Goal: Information Seeking & Learning: Learn about a topic

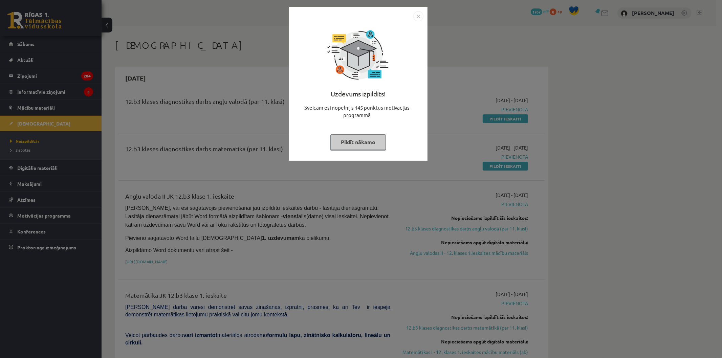
click at [422, 16] on img "Close" at bounding box center [419, 16] width 10 height 10
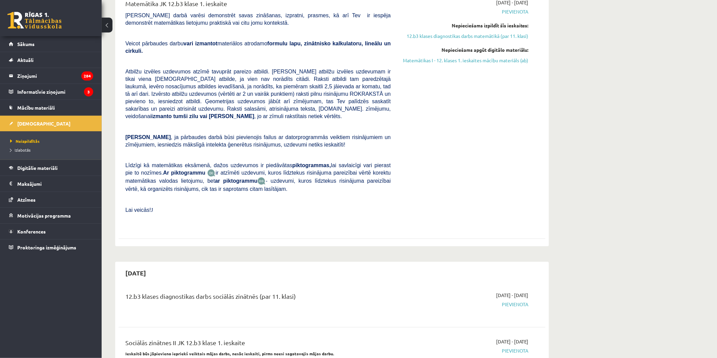
scroll to position [301, 0]
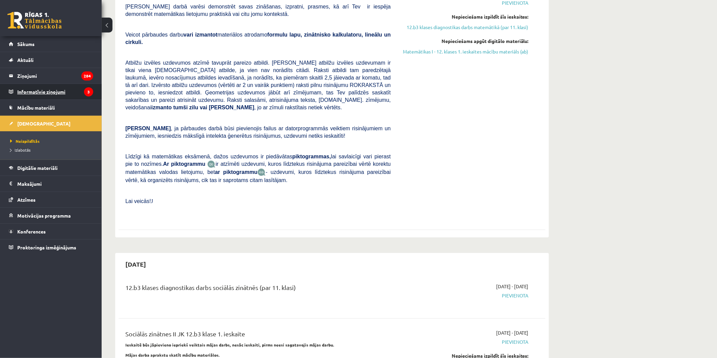
click at [65, 89] on legend "Informatīvie ziņojumi 3" at bounding box center [55, 92] width 76 height 16
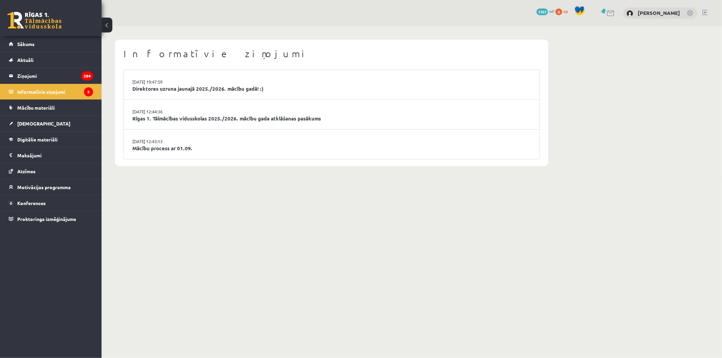
click at [203, 141] on li "29.08.2025 12:43:13 Mācību process ar 01.09." at bounding box center [332, 144] width 416 height 29
click at [159, 149] on link "Mācību process ar 01.09." at bounding box center [331, 149] width 399 height 8
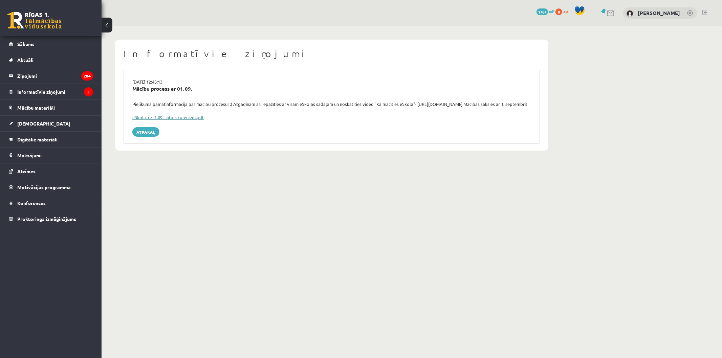
click at [186, 120] on link "eSkola_uz_1.09._info_skolēniem.pdf" at bounding box center [167, 117] width 71 height 6
click at [62, 43] on link "Sākums" at bounding box center [51, 44] width 84 height 16
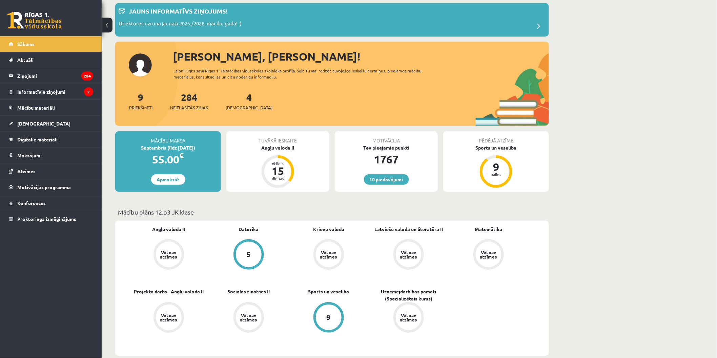
scroll to position [38, 0]
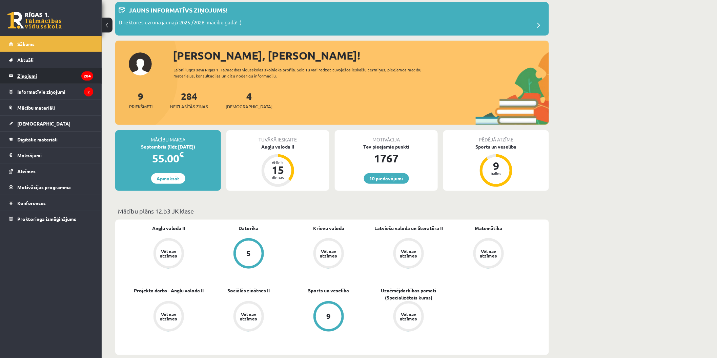
click at [76, 76] on legend "Ziņojumi 284" at bounding box center [55, 76] width 76 height 16
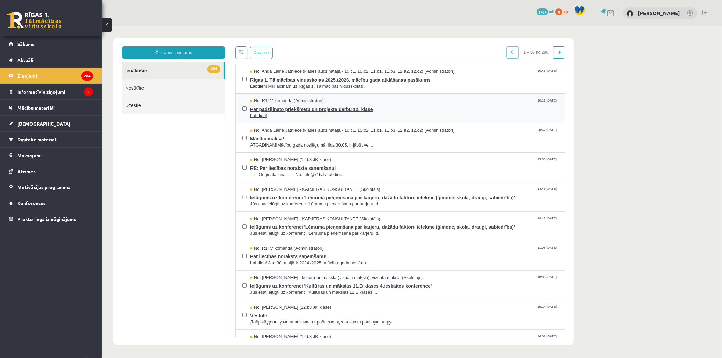
click at [353, 112] on span "Labdien!" at bounding box center [404, 115] width 308 height 6
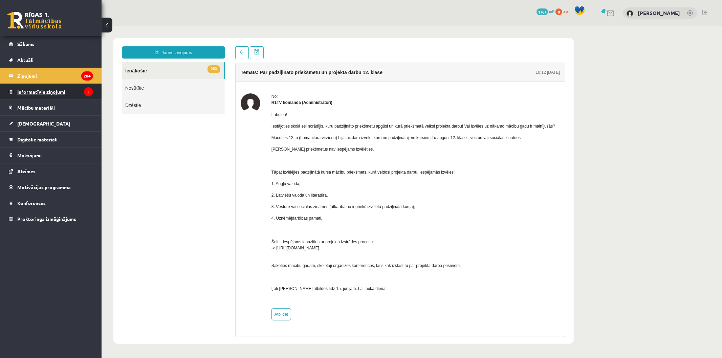
click at [68, 90] on legend "Informatīvie ziņojumi 2" at bounding box center [55, 92] width 76 height 16
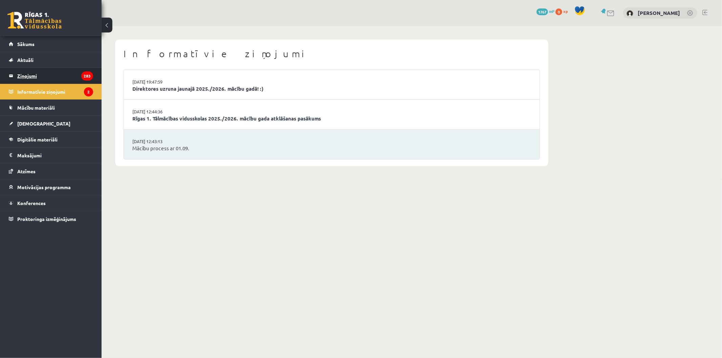
click at [71, 79] on legend "Ziņojumi 283" at bounding box center [55, 76] width 76 height 16
